Goal: Information Seeking & Learning: Check status

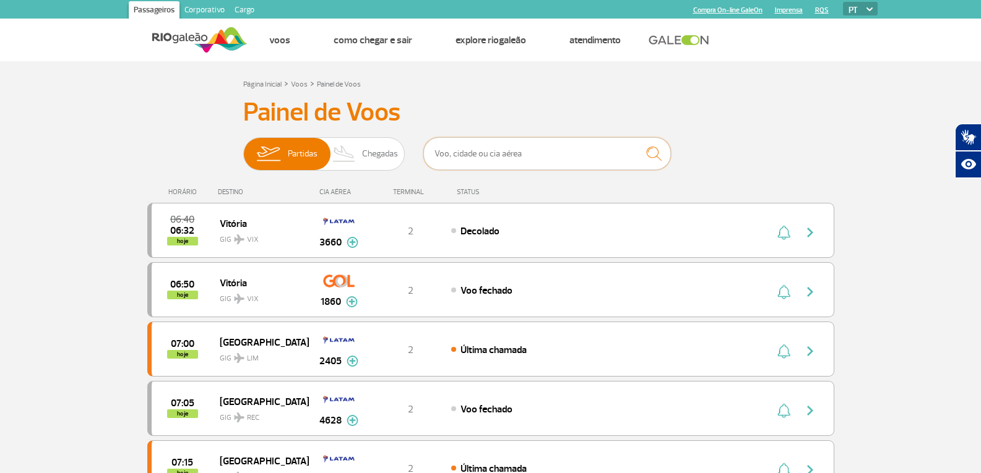
click at [524, 166] on input "text" at bounding box center [547, 153] width 248 height 33
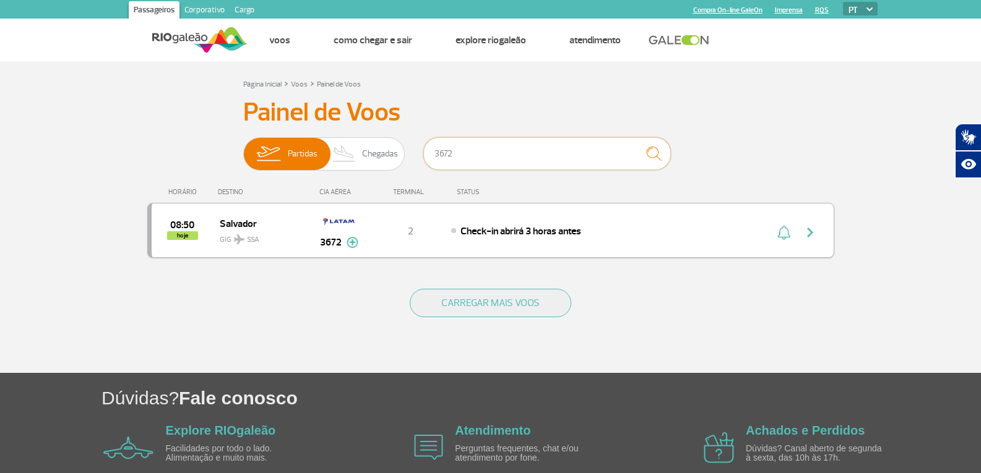
type input "3672"
click at [811, 223] on button "button" at bounding box center [813, 231] width 28 height 20
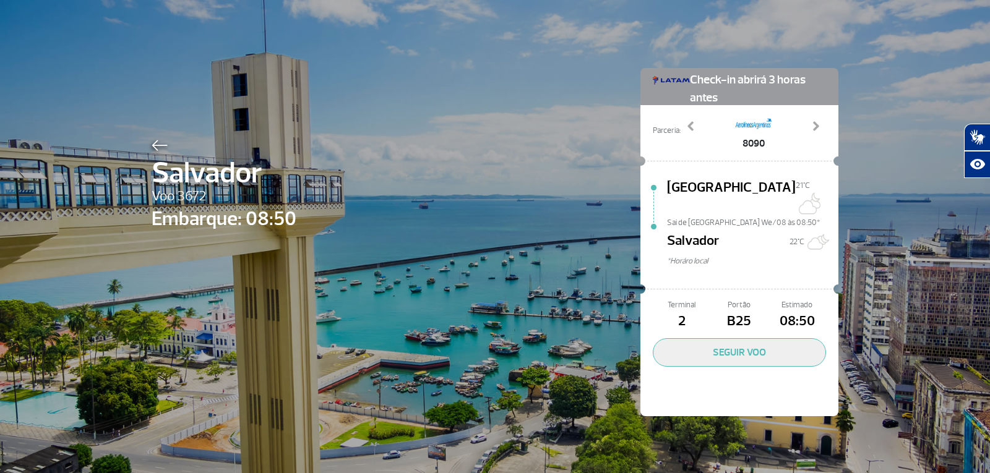
click at [152, 144] on img at bounding box center [160, 145] width 16 height 11
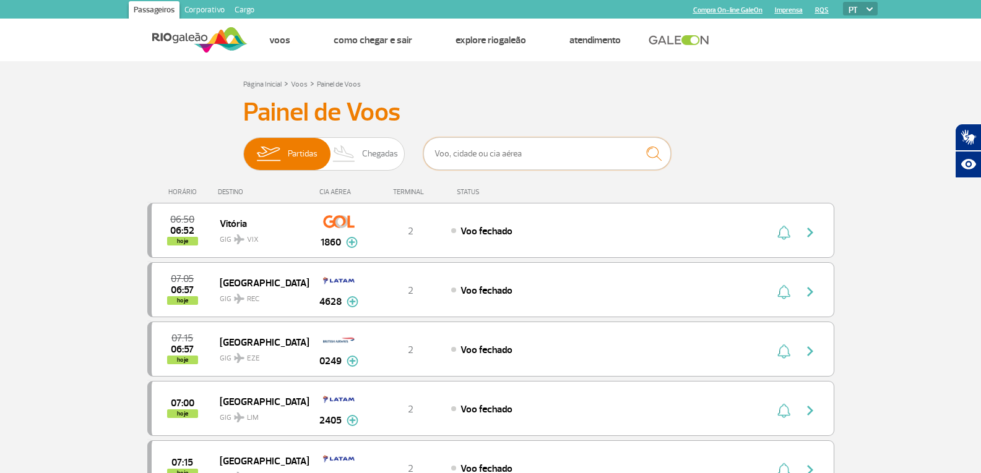
click at [514, 163] on input "text" at bounding box center [547, 153] width 248 height 33
type input "2002"
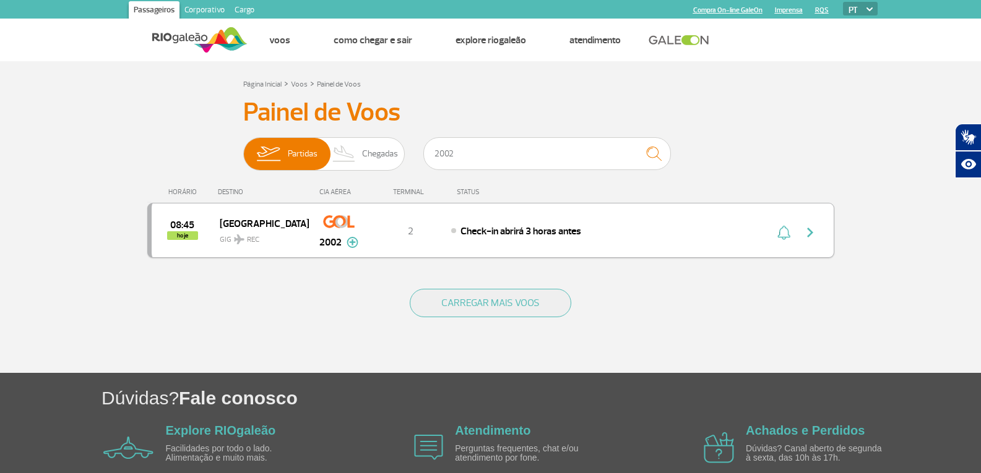
click at [812, 224] on button "button" at bounding box center [813, 231] width 28 height 20
